Goal: Task Accomplishment & Management: Use online tool/utility

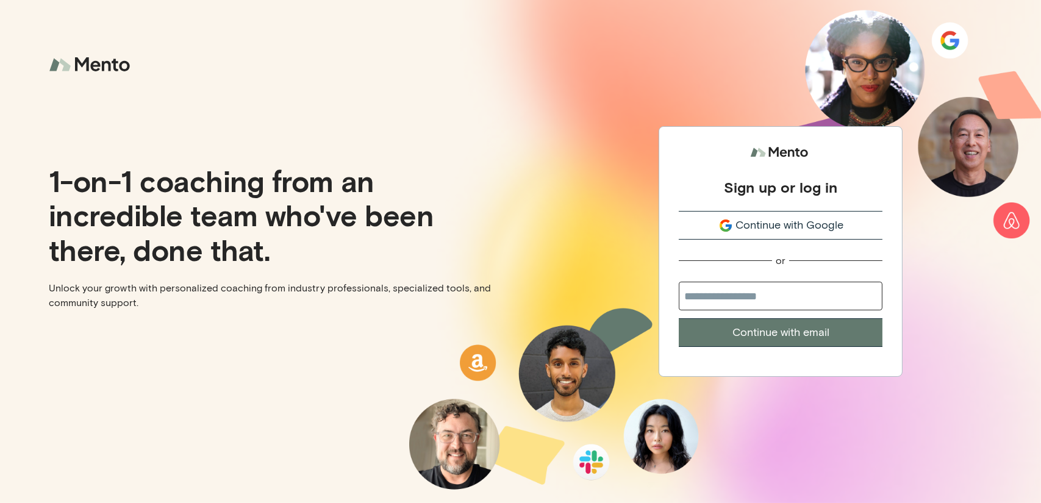
click at [843, 228] on span "Continue with Google" at bounding box center [790, 225] width 108 height 16
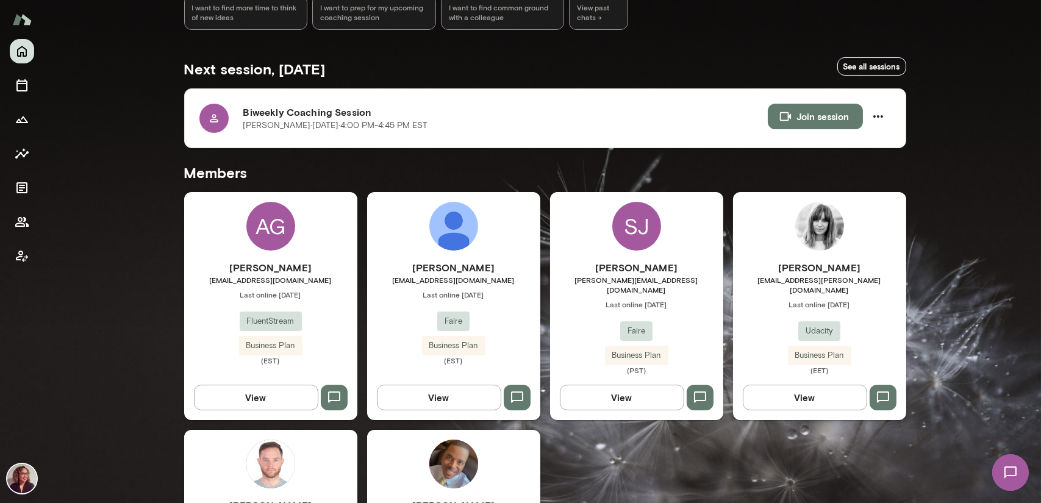
scroll to position [244, 0]
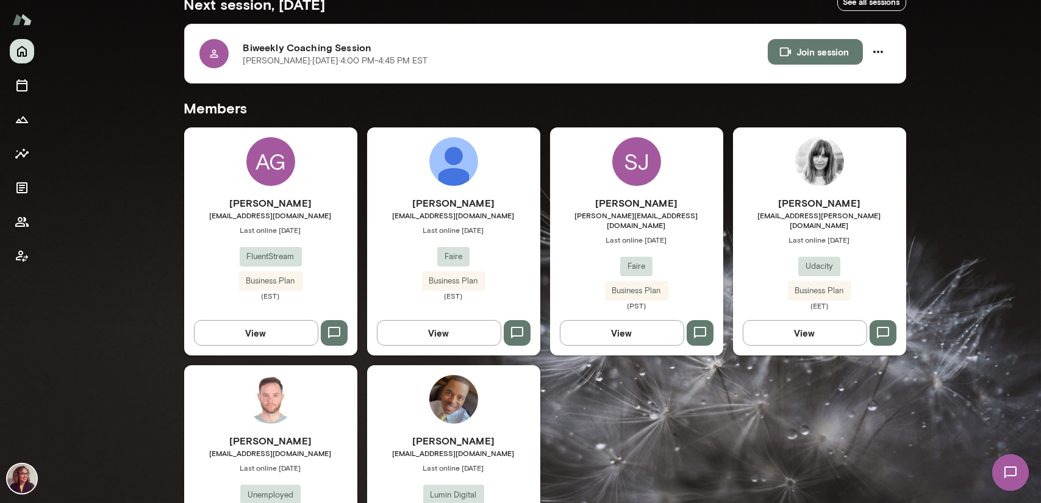
click at [662, 198] on h6 "[PERSON_NAME]" at bounding box center [636, 203] width 173 height 15
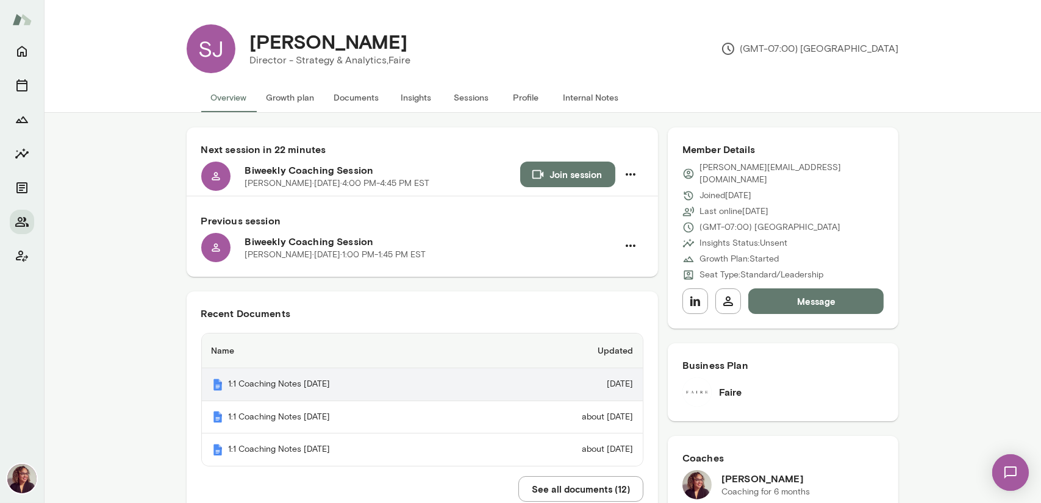
click at [302, 387] on th "1:1 Coaching Notes 9.19.2025" at bounding box center [348, 384] width 292 height 33
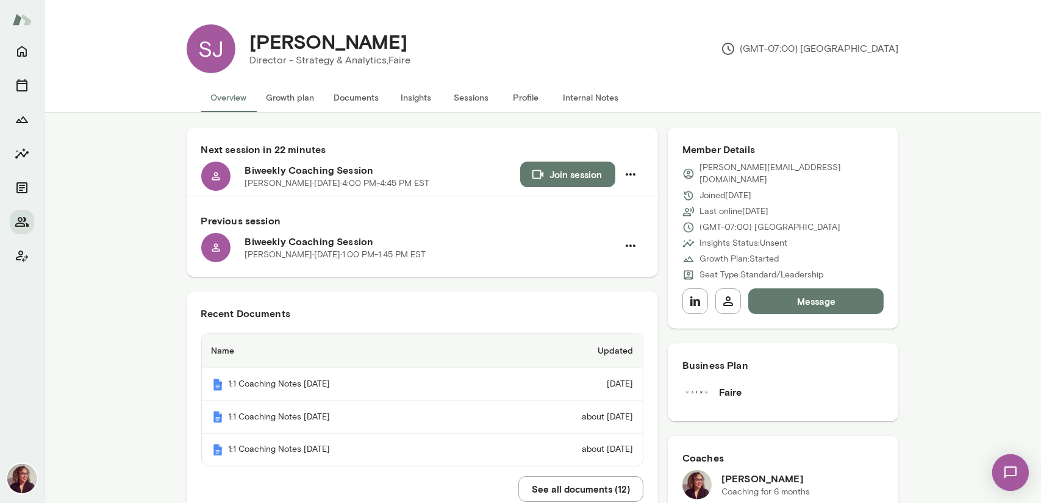
click at [350, 101] on button "Documents" at bounding box center [357, 97] width 65 height 29
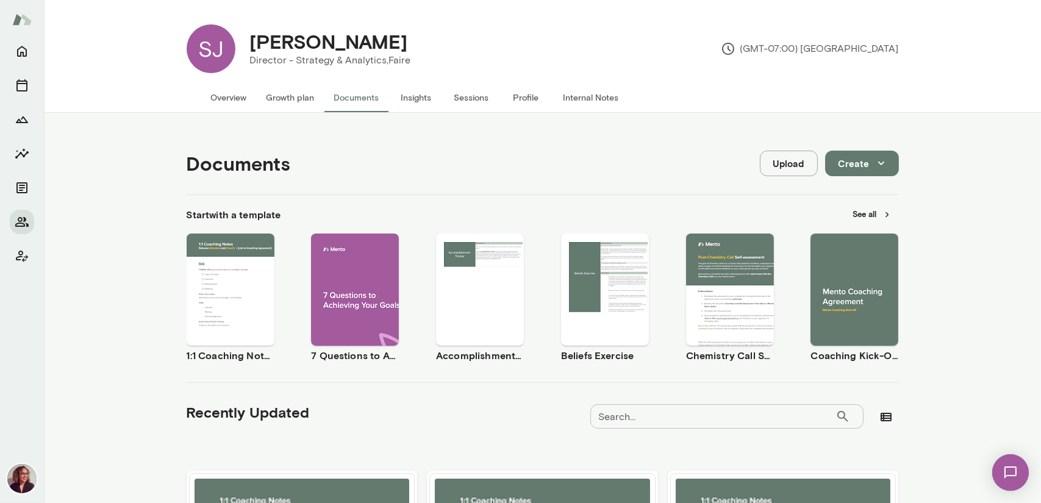
click at [236, 279] on span "Use template" at bounding box center [237, 279] width 45 height 10
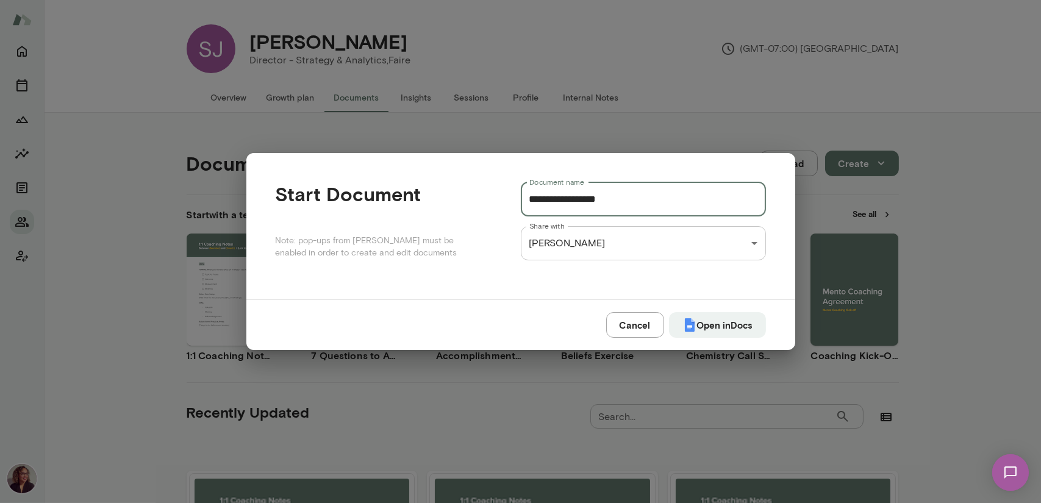
click at [637, 206] on input "**********" at bounding box center [643, 199] width 245 height 34
click at [676, 328] on button "Open in Docs" at bounding box center [717, 325] width 97 height 26
type input "**********"
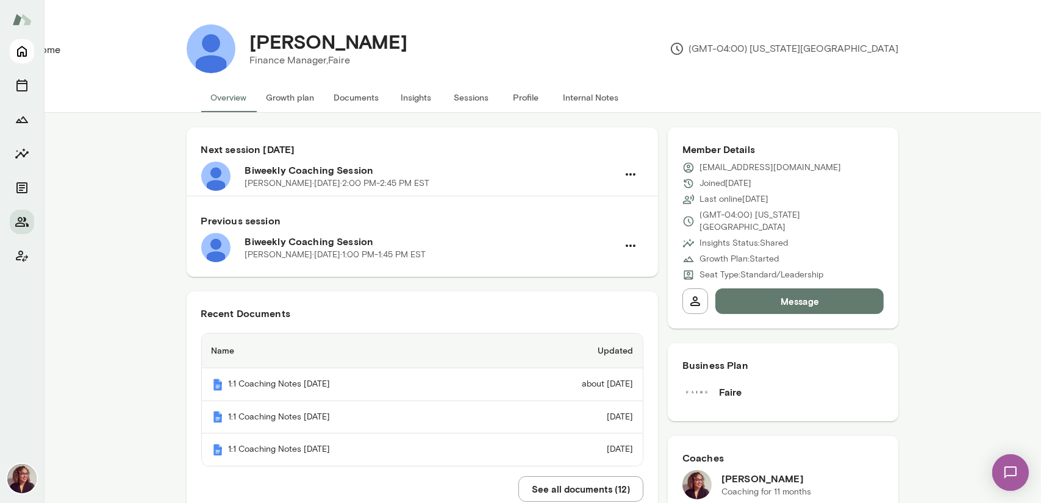
click at [23, 50] on icon "Home" at bounding box center [22, 51] width 15 height 15
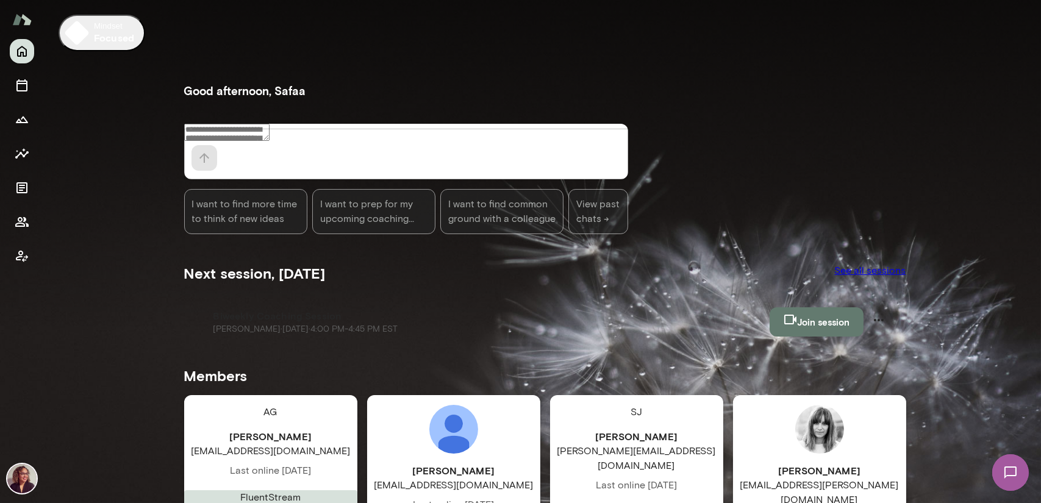
click at [814, 307] on button "Join session" at bounding box center [817, 321] width 94 height 29
